Goal: Task Accomplishment & Management: Use online tool/utility

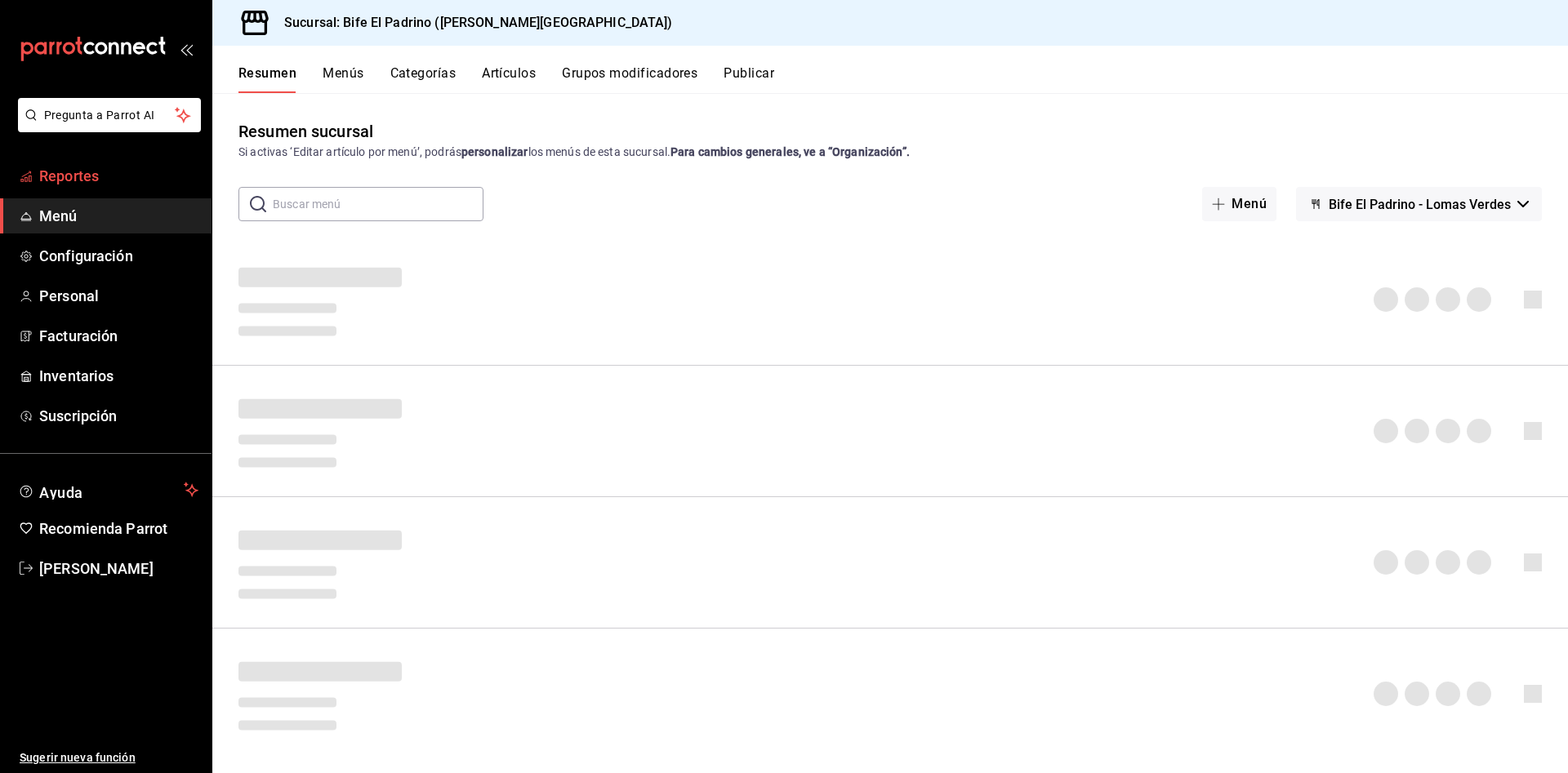
click at [104, 168] on span "Reportes" at bounding box center [119, 175] width 159 height 22
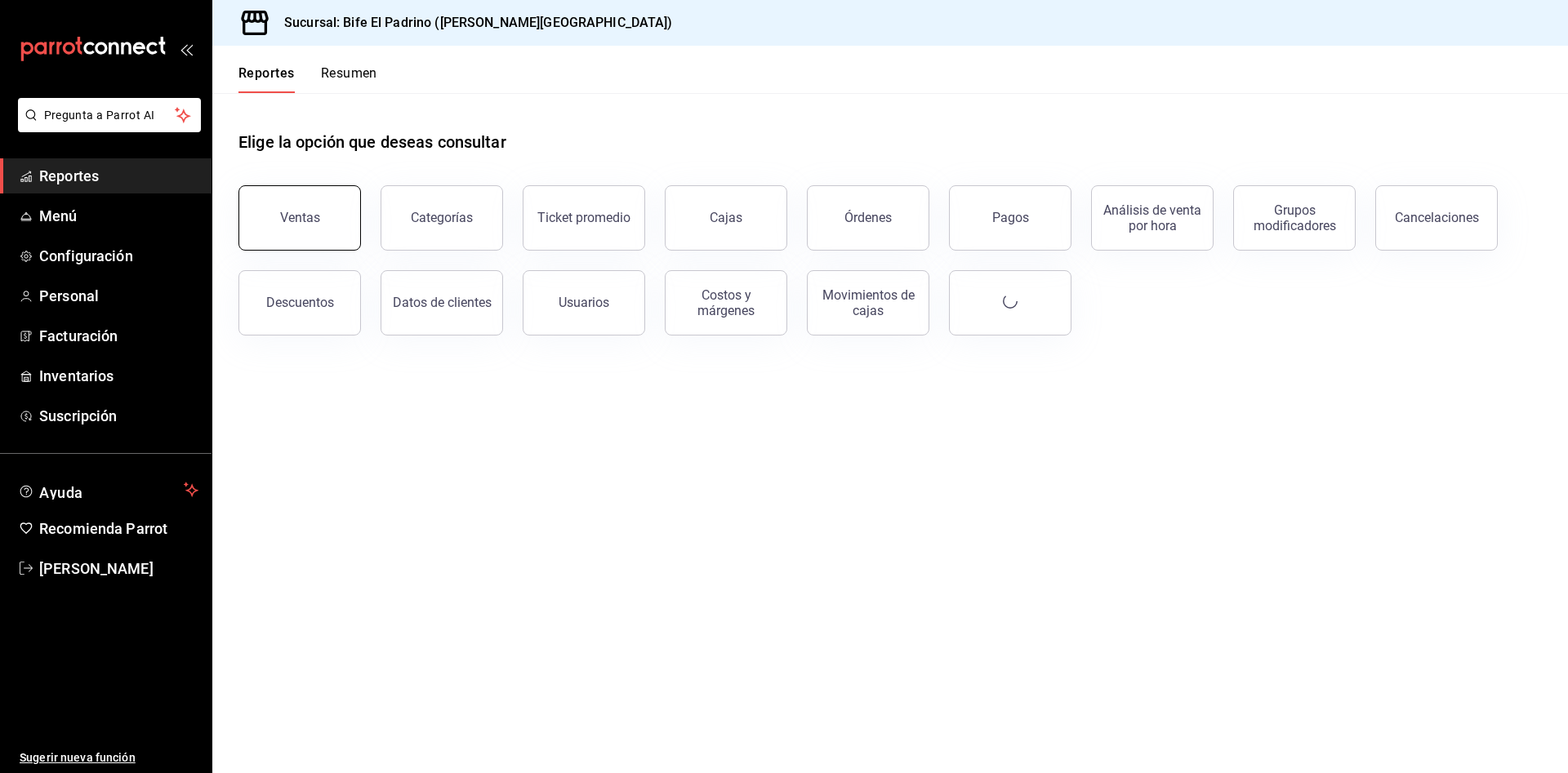
click at [291, 204] on button "Ventas" at bounding box center [300, 218] width 123 height 65
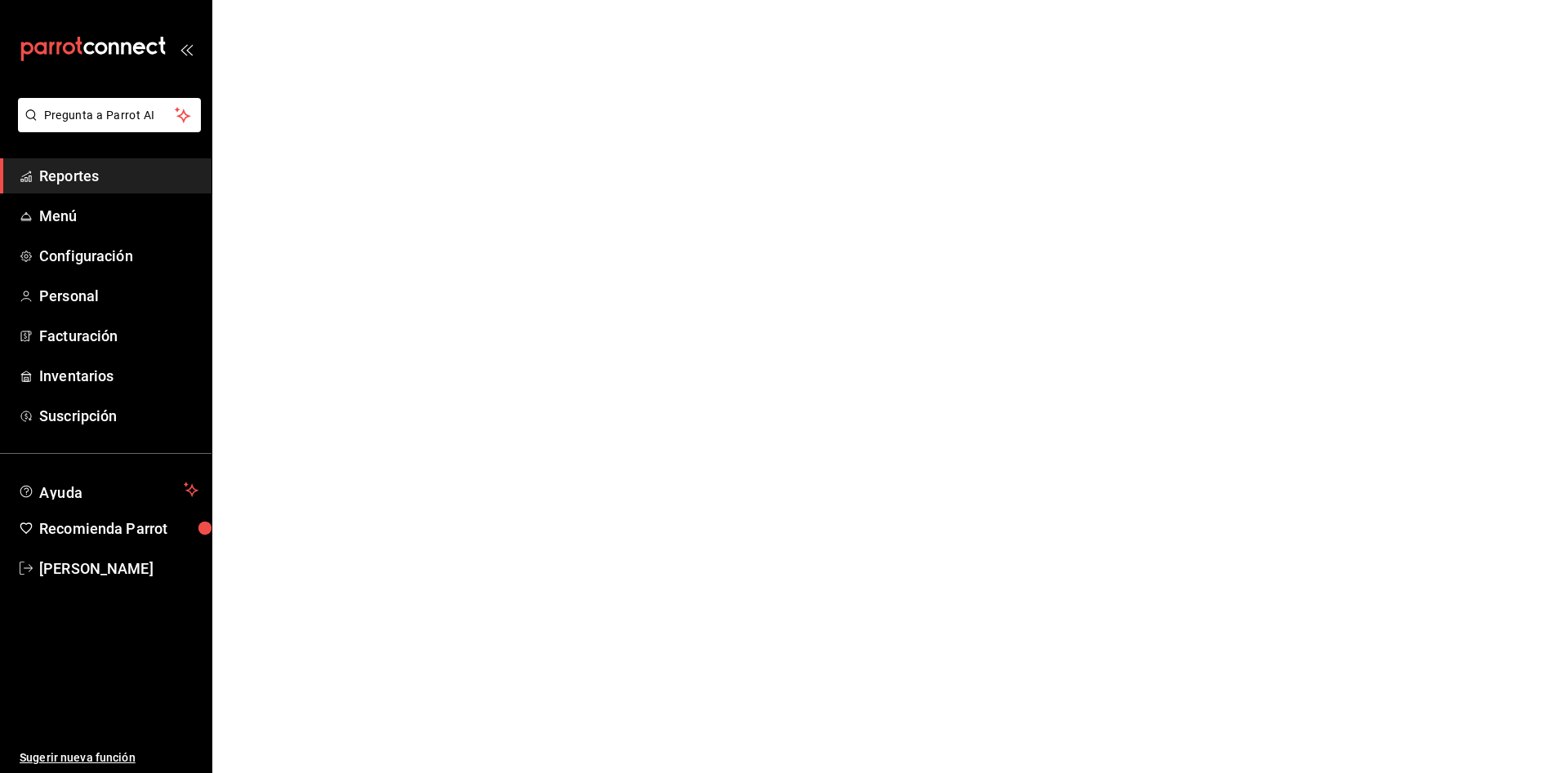
click at [291, 0] on html "Pregunta a Parrot AI Reportes Menú Configuración Personal Facturación Inventari…" at bounding box center [784, 0] width 1568 height 0
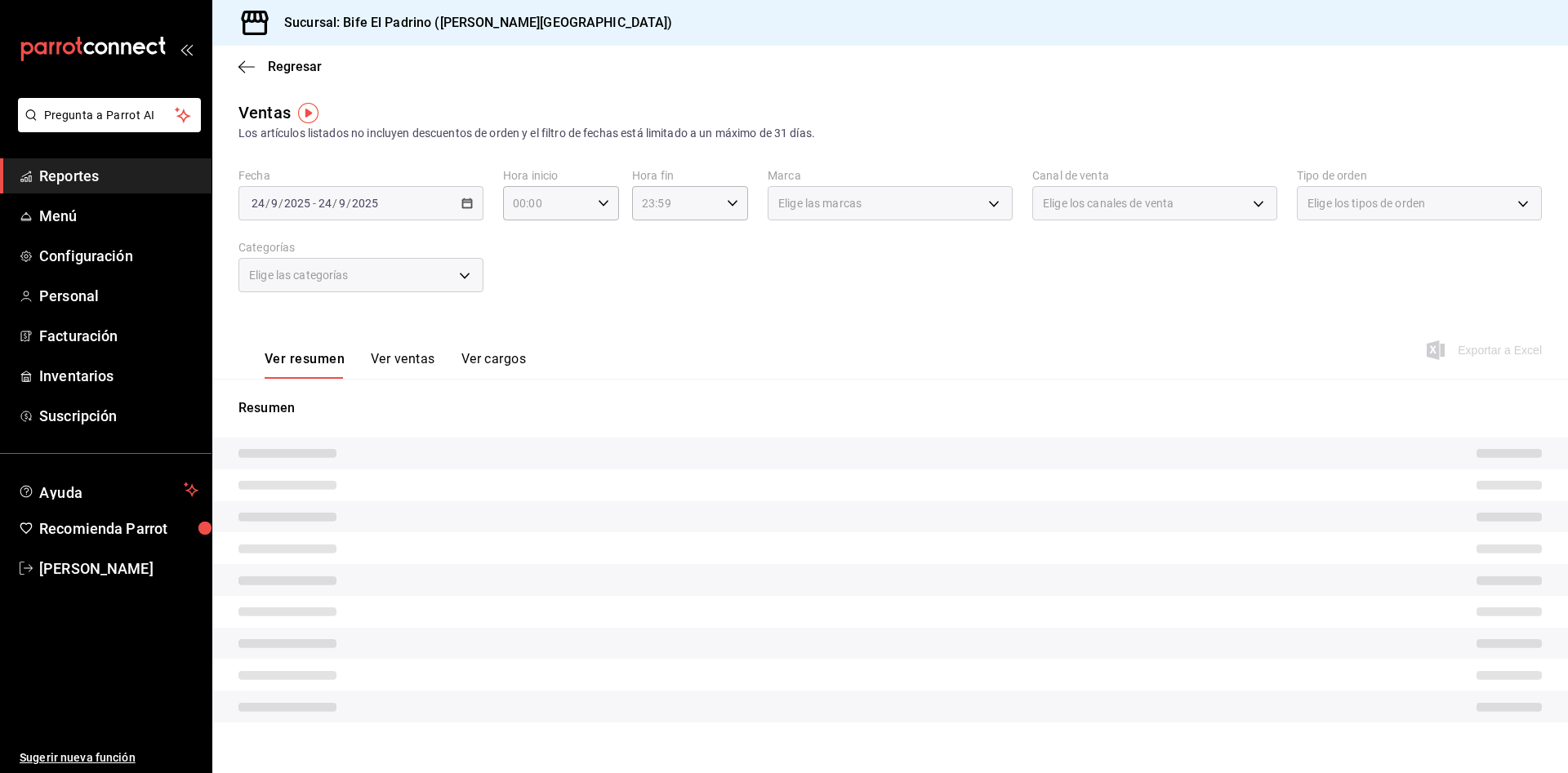
click at [468, 281] on div "Elige las categorías" at bounding box center [361, 275] width 245 height 34
click at [464, 278] on body "Pregunta a Parrot AI Reportes Menú Configuración Personal Facturación Inventari…" at bounding box center [784, 386] width 1568 height 773
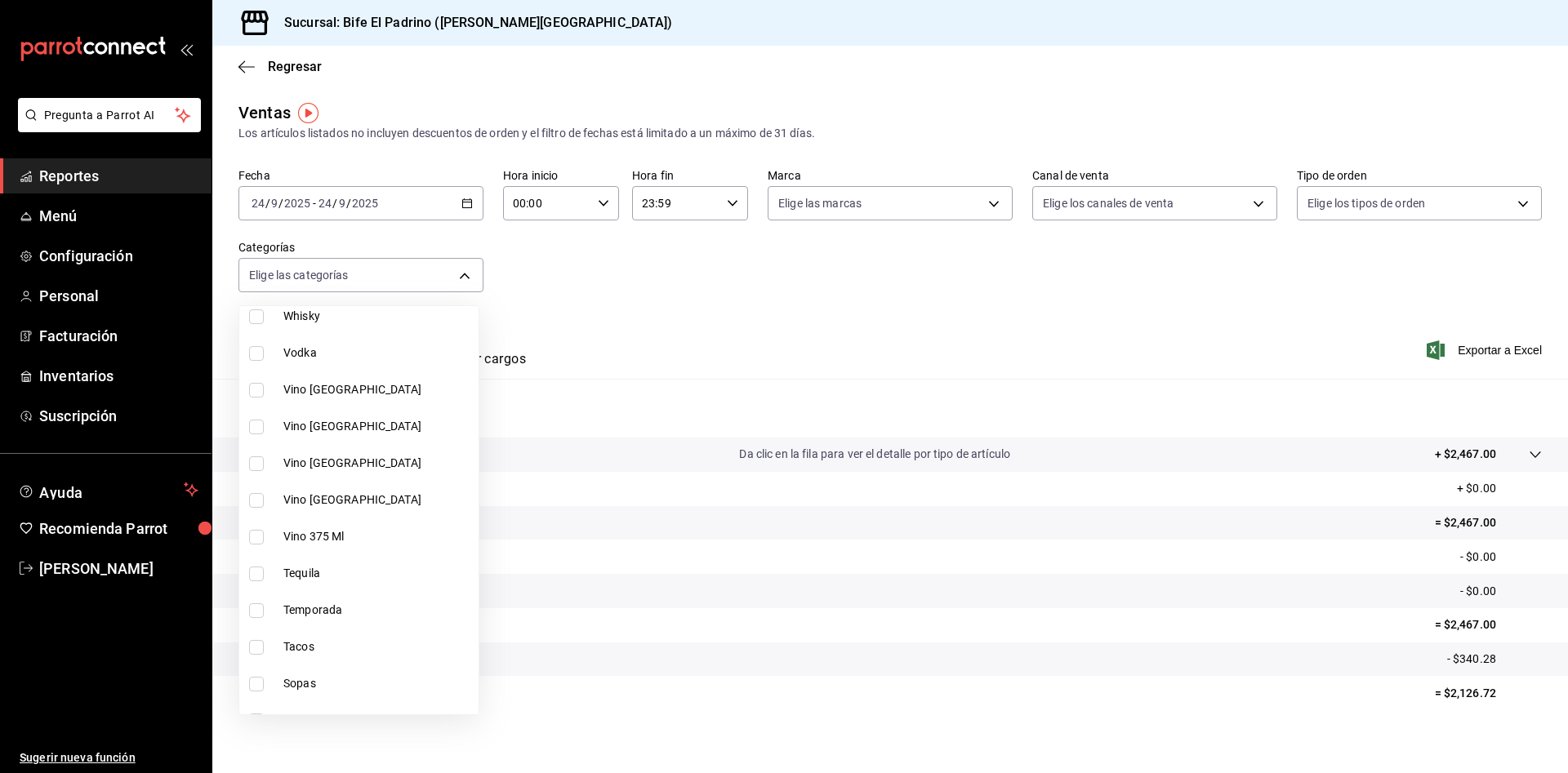
scroll to position [543, 0]
click at [266, 605] on label at bounding box center [260, 609] width 21 height 15
click at [263, 605] on input "checkbox" at bounding box center [256, 609] width 15 height 15
checkbox input "false"
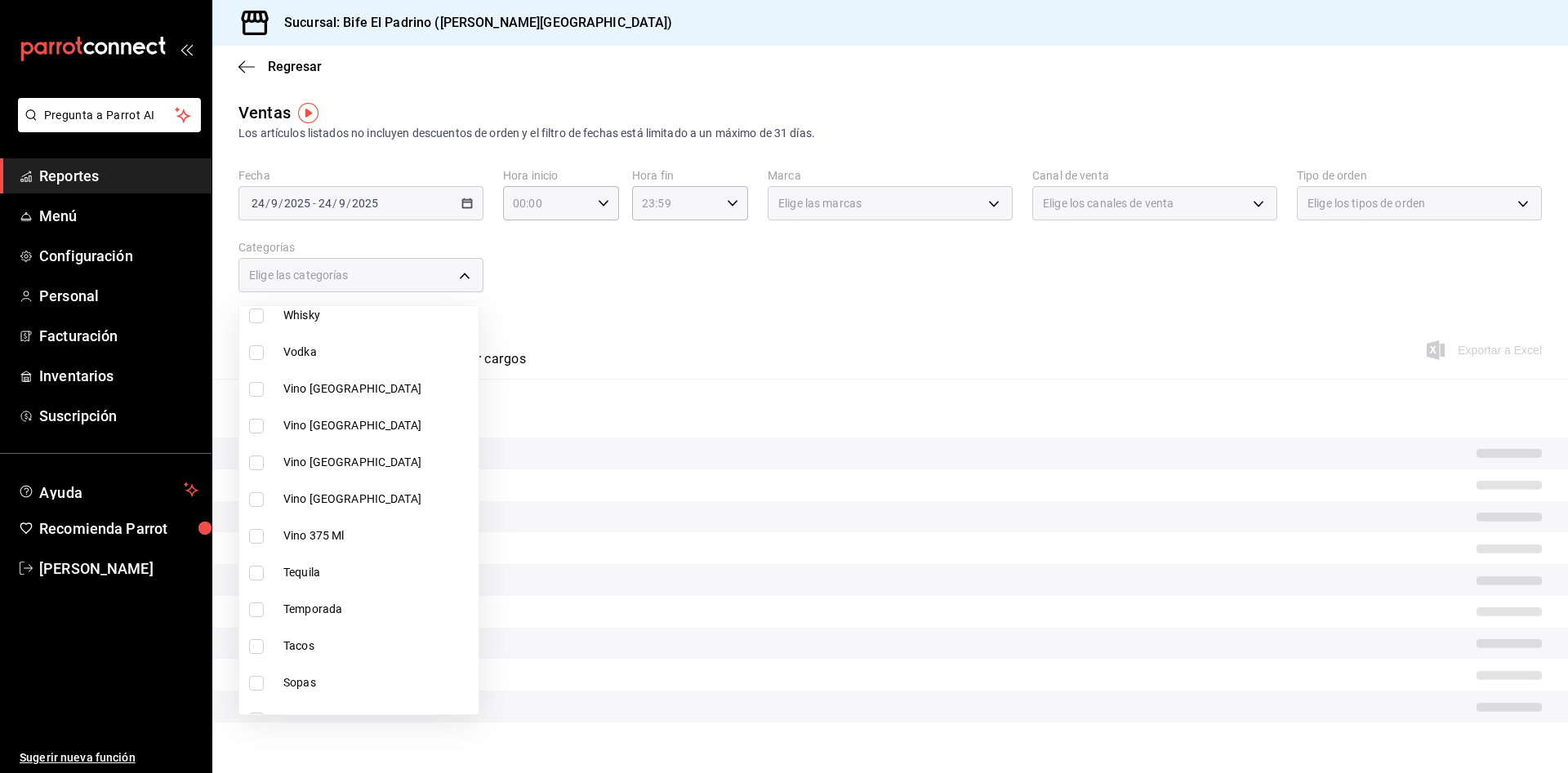
click at [258, 605] on input "checkbox" at bounding box center [256, 609] width 15 height 15
checkbox input "true"
type input "96218917-14a3-4871-9c4a-14e56178e4a9"
click at [697, 267] on div at bounding box center [784, 386] width 1568 height 773
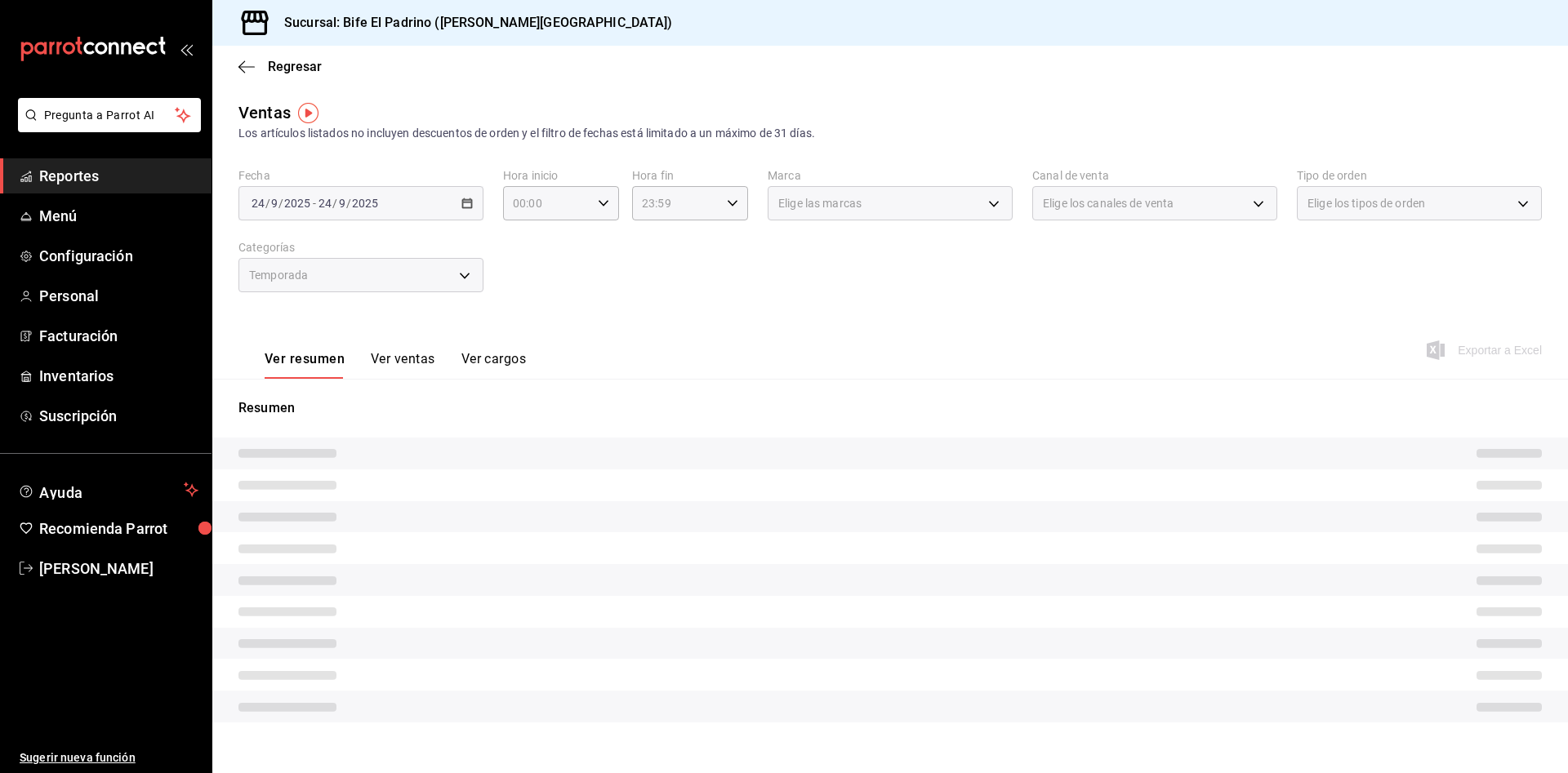
click at [455, 200] on div "[DATE] [DATE] - [DATE] [DATE]" at bounding box center [361, 203] width 245 height 34
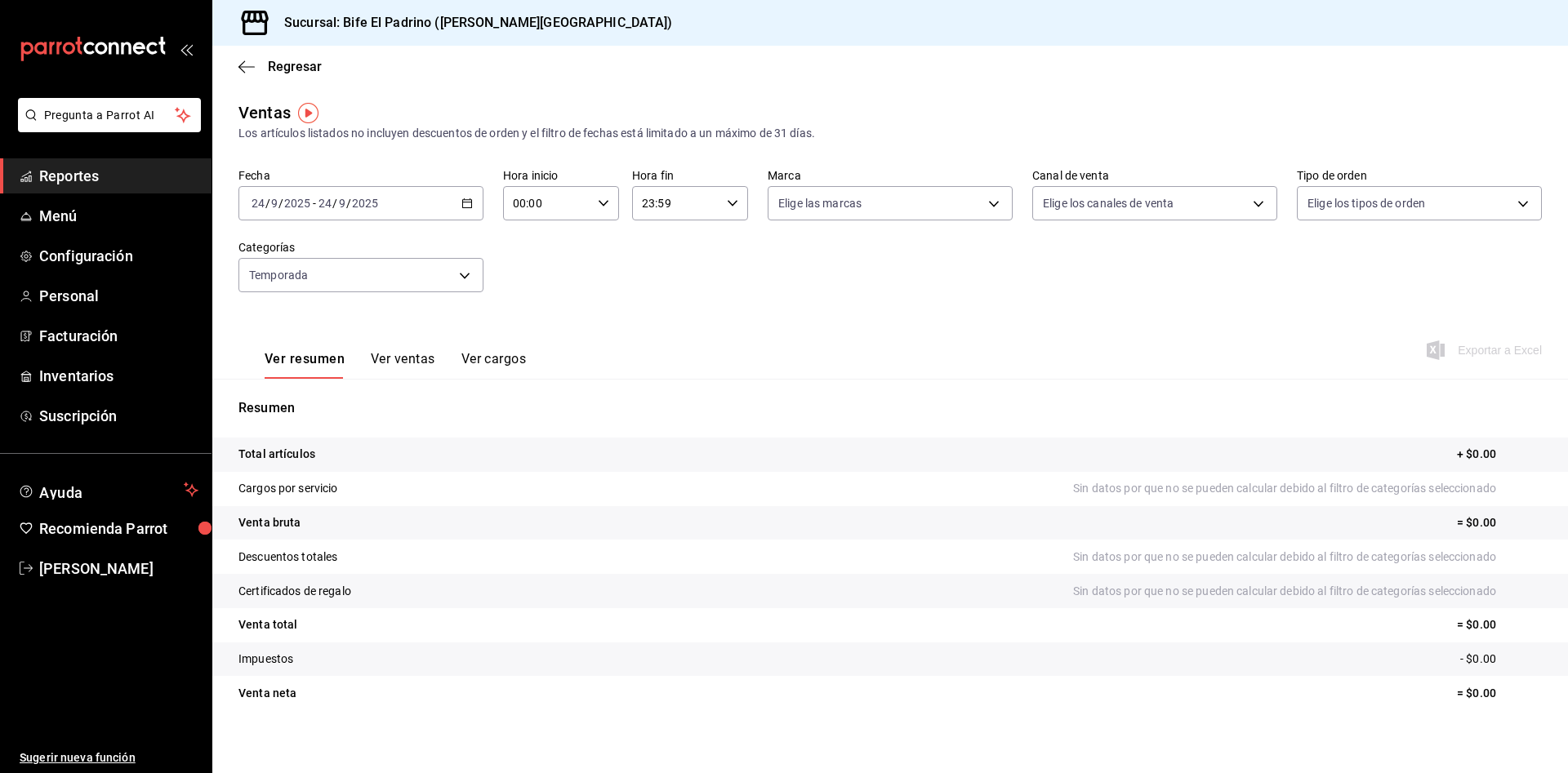
click at [457, 211] on div "[DATE] [DATE] - [DATE] [DATE]" at bounding box center [361, 203] width 245 height 34
click at [313, 283] on span "Ayer" at bounding box center [315, 290] width 126 height 18
click at [403, 356] on button "Ver ventas" at bounding box center [402, 365] width 64 height 28
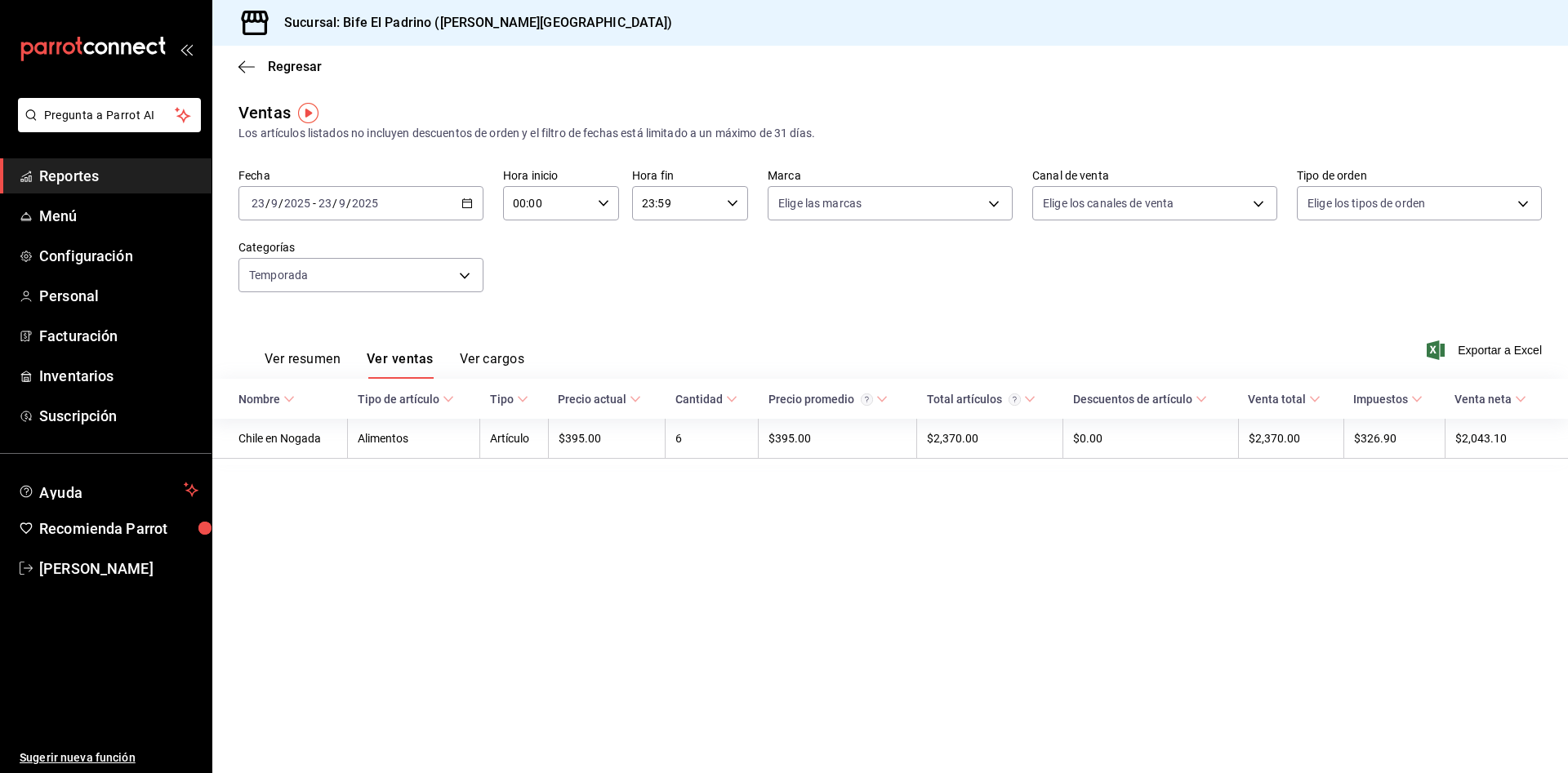
click at [471, 176] on label "Fecha" at bounding box center [361, 175] width 245 height 11
click at [471, 180] on label "Fecha" at bounding box center [361, 175] width 245 height 11
click at [458, 205] on div "[DATE] [DATE] - [DATE] [DATE]" at bounding box center [361, 203] width 245 height 34
click at [308, 391] on span "Rango de fechas" at bounding box center [315, 400] width 126 height 18
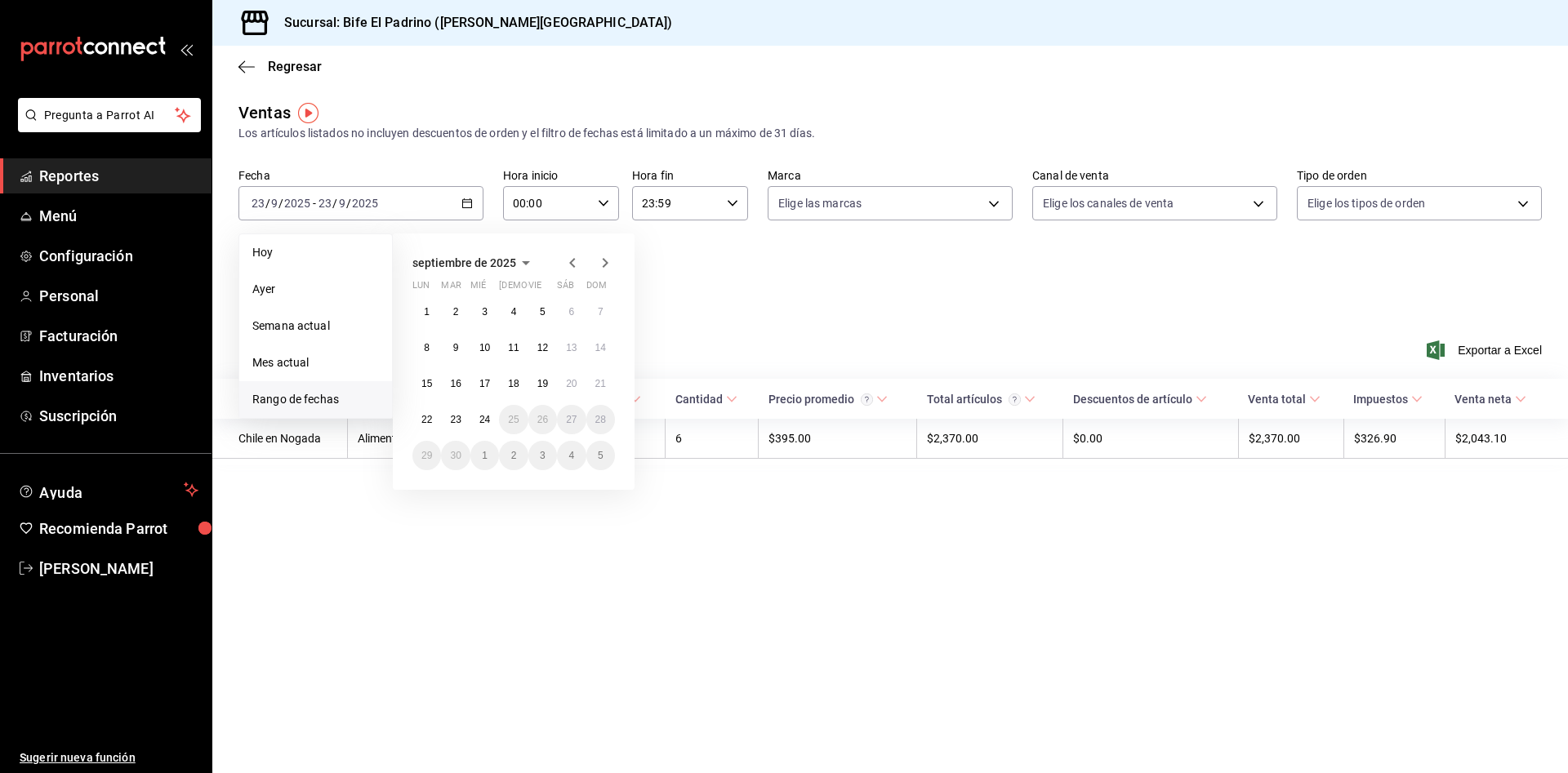
click at [568, 254] on icon "button" at bounding box center [572, 262] width 19 height 19
click at [534, 387] on button "15" at bounding box center [543, 383] width 29 height 29
click at [607, 255] on icon "button" at bounding box center [605, 262] width 19 height 19
click at [541, 346] on abbr "12" at bounding box center [543, 347] width 11 height 11
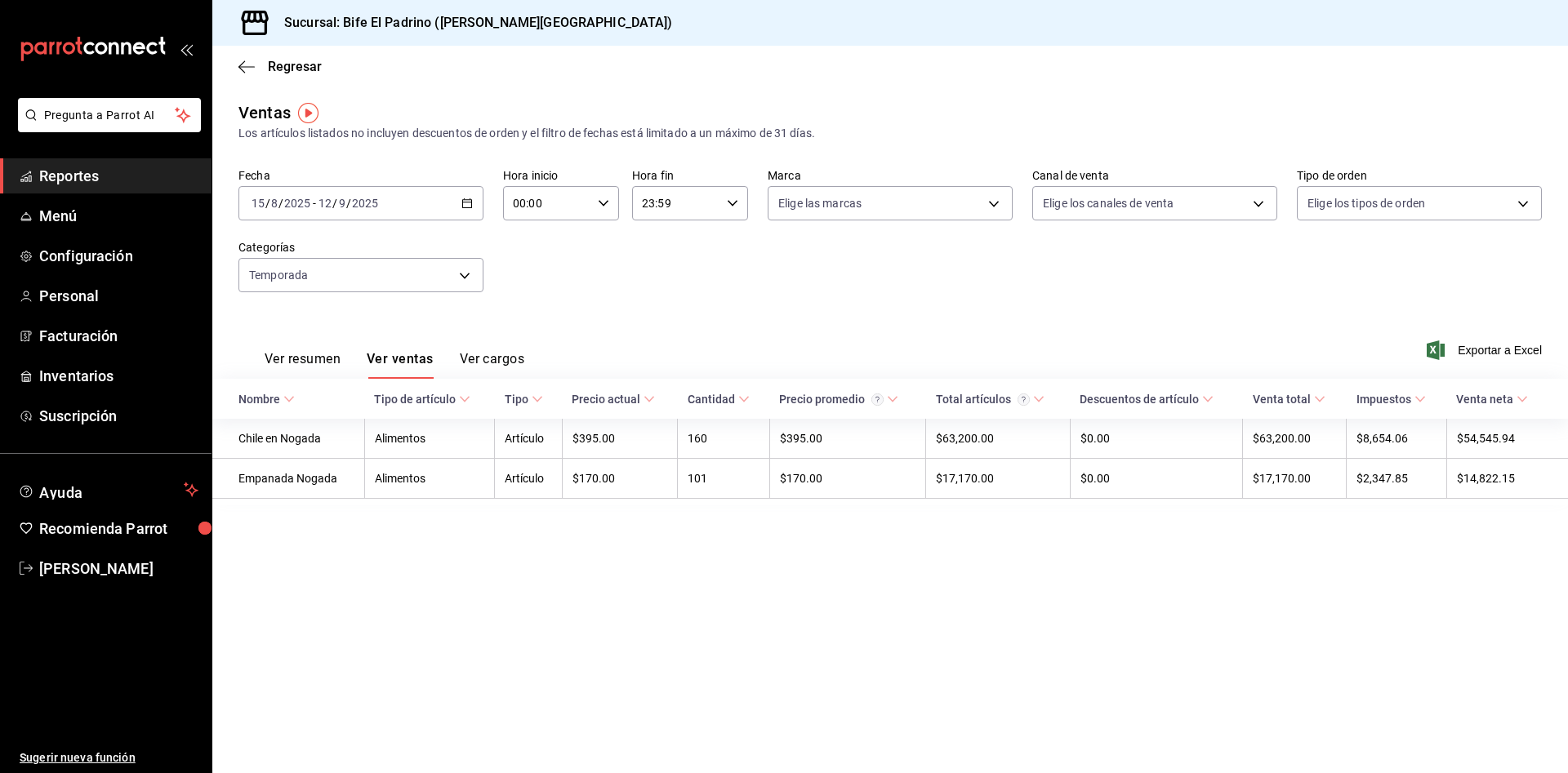
click at [470, 198] on icon "button" at bounding box center [467, 203] width 11 height 11
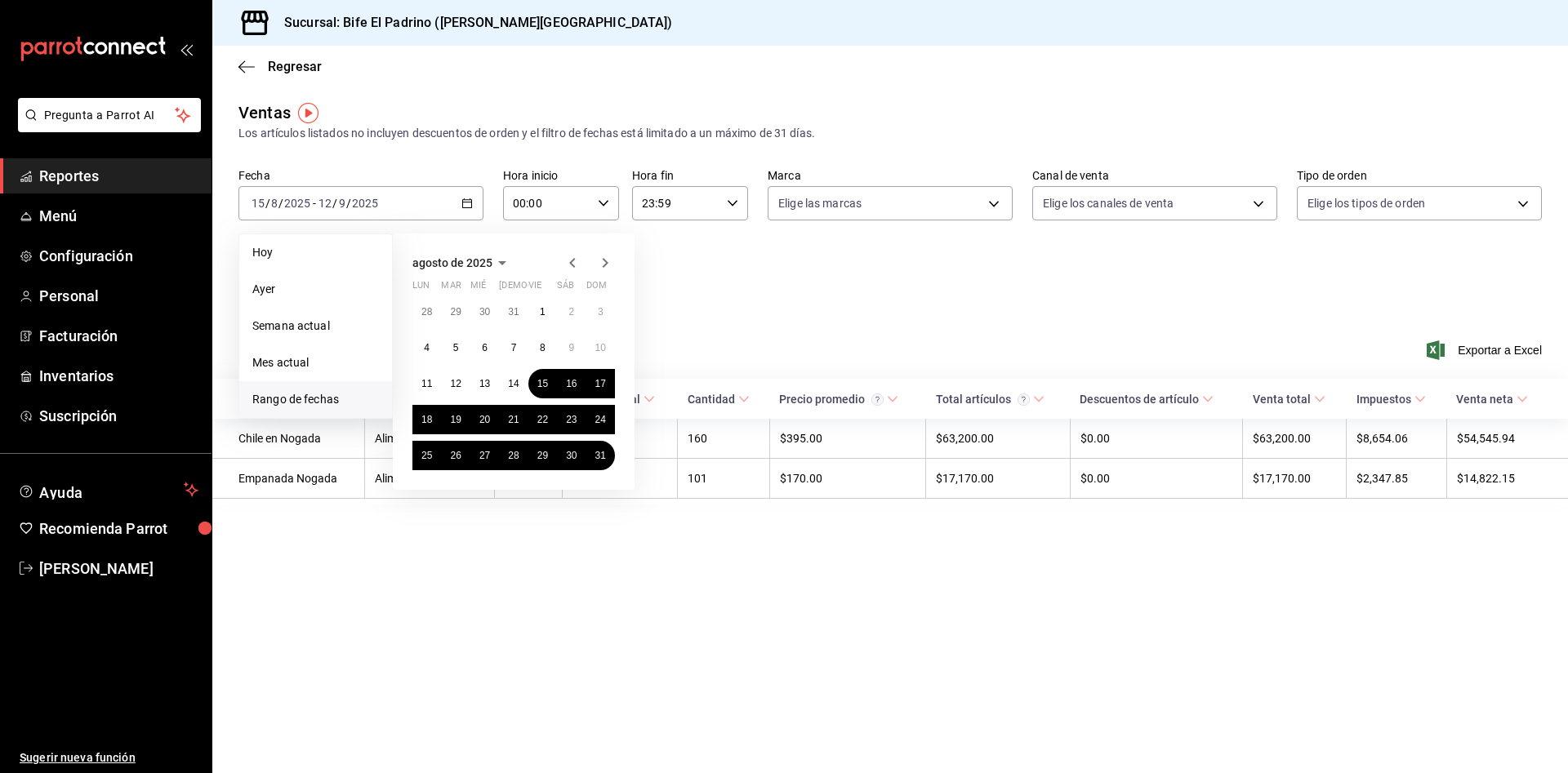
click at [599, 261] on icon "button" at bounding box center [605, 262] width 19 height 19
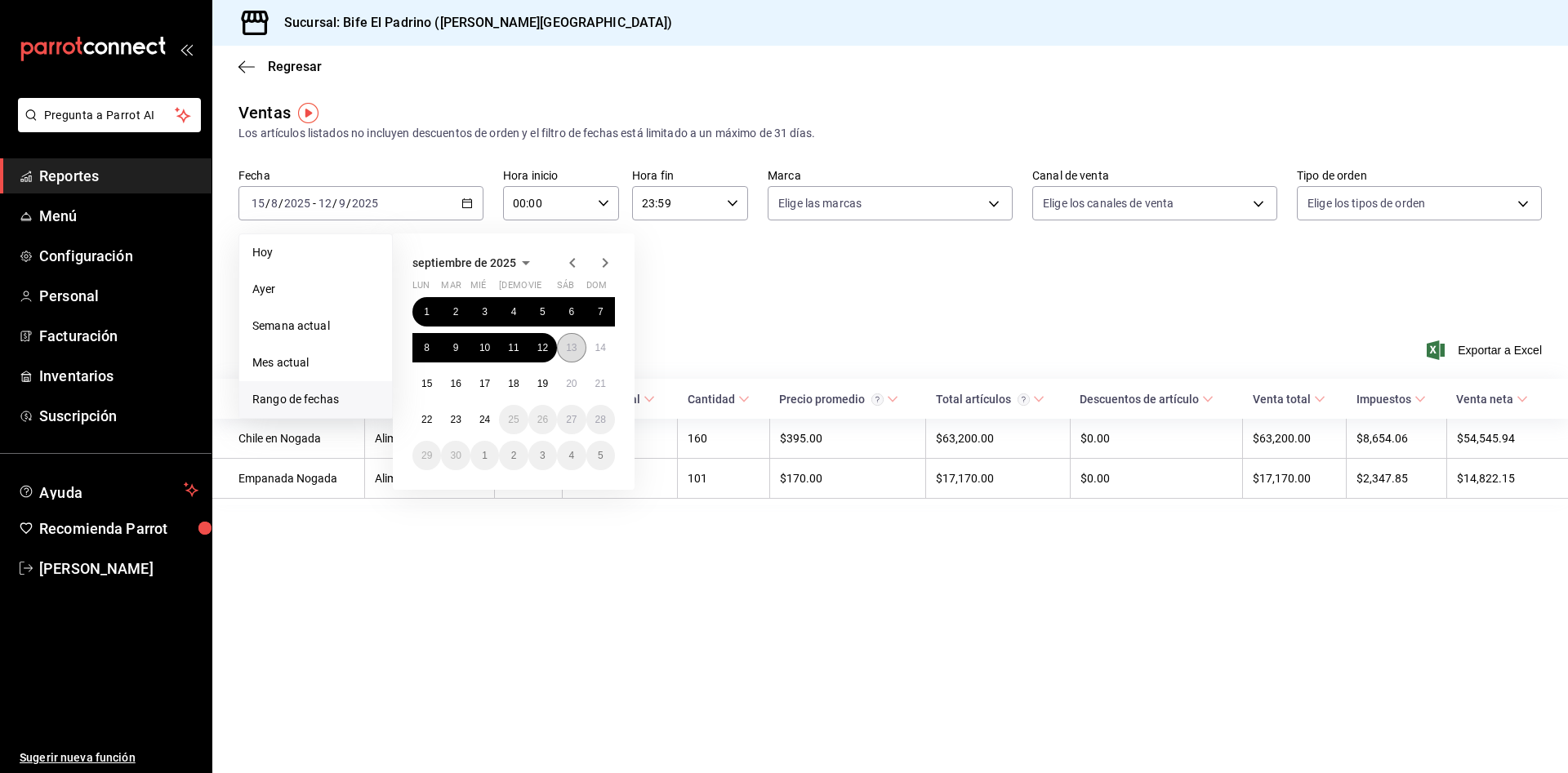
click at [565, 345] on button "13" at bounding box center [571, 347] width 29 height 29
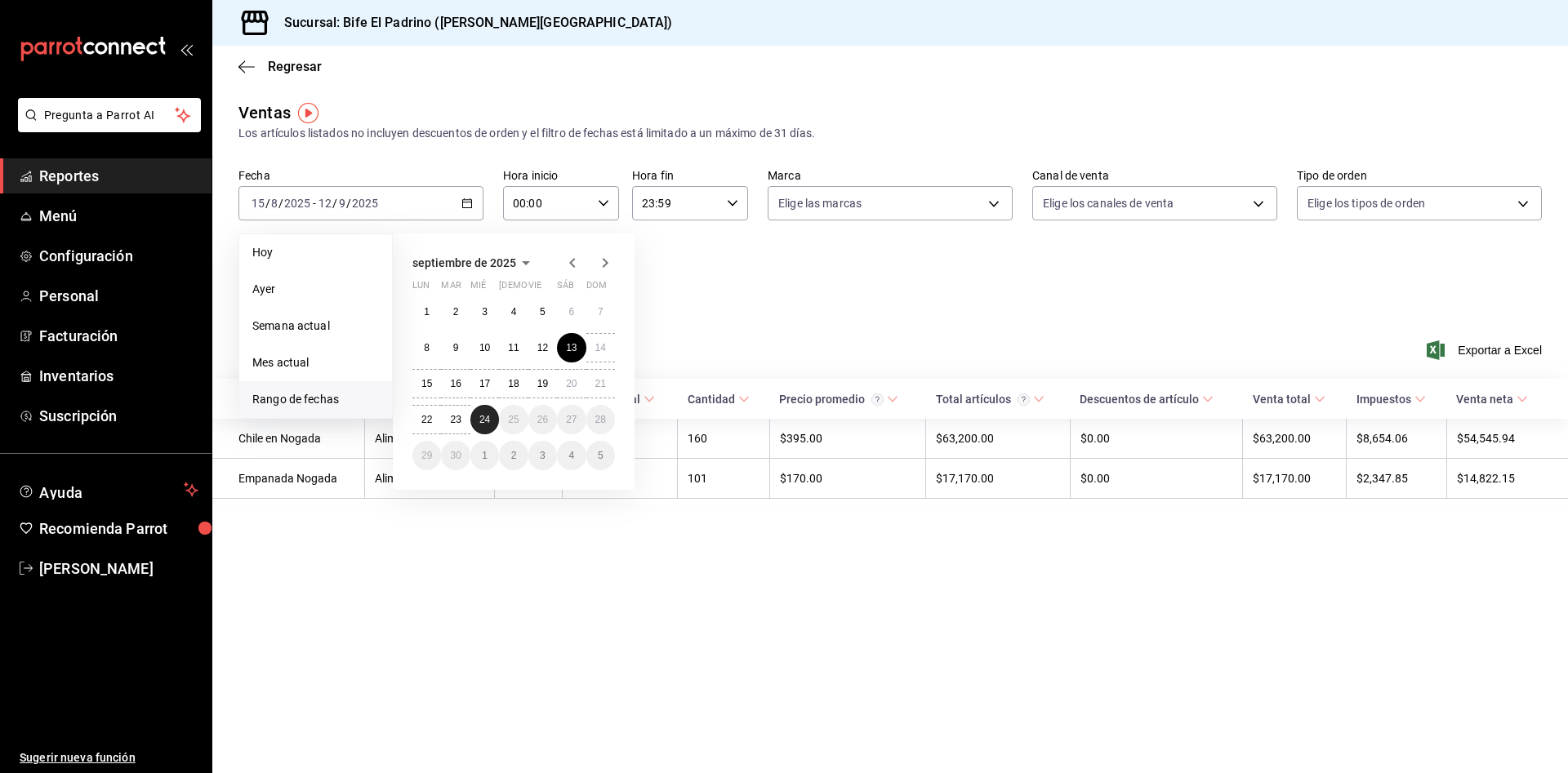
click at [489, 411] on button "24" at bounding box center [485, 419] width 29 height 29
